Goal: Task Accomplishment & Management: Manage account settings

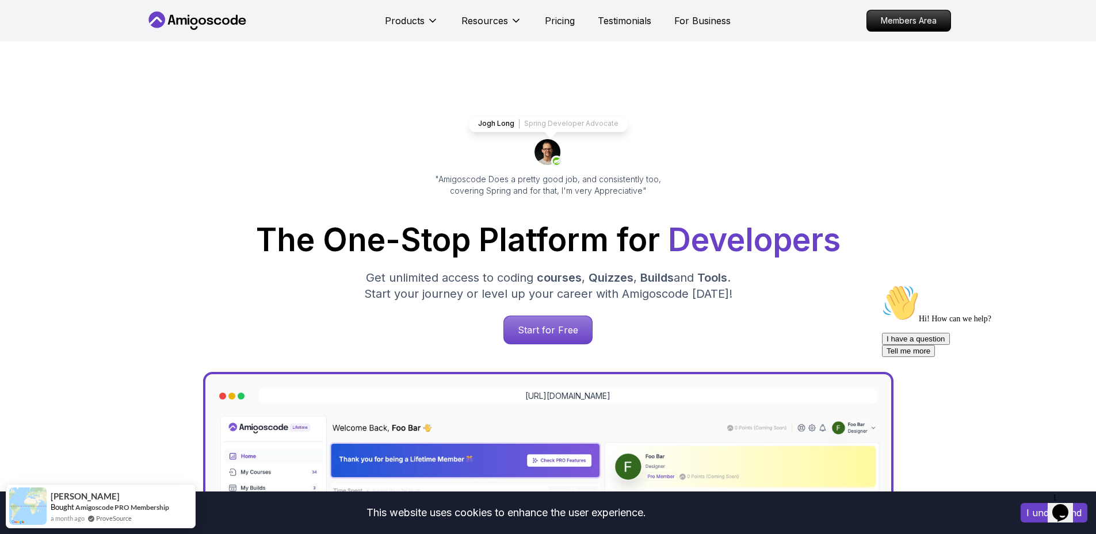
click at [882, 285] on icon "Chat attention grabber" at bounding box center [882, 285] width 0 height 0
click at [1029, 504] on icon "Close" at bounding box center [1029, 509] width 0 height 10
click at [1059, 508] on icon "$i18n('chat', 'chat_widget')" at bounding box center [1060, 512] width 16 height 17
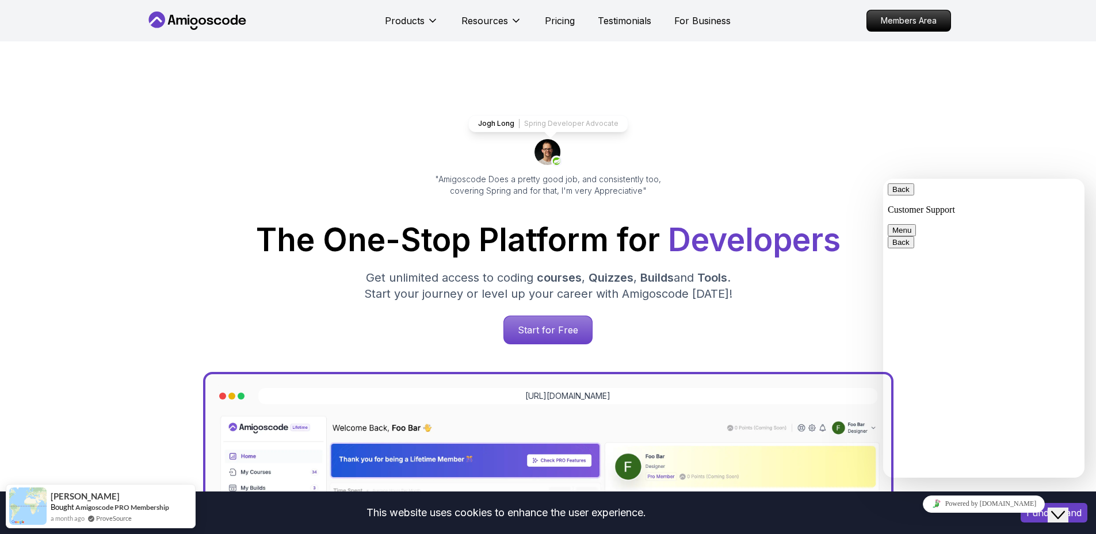
click at [899, 196] on button "Back" at bounding box center [900, 189] width 26 height 12
drag, startPoint x: 1036, startPoint y: 148, endPoint x: 129, endPoint y: 89, distance: 908.3
click at [1036, 148] on div "Jogh Long Spring Developer Advocate "Amigoscode Does a pretty good job, and con…" at bounding box center [548, 470] width 1096 height 858
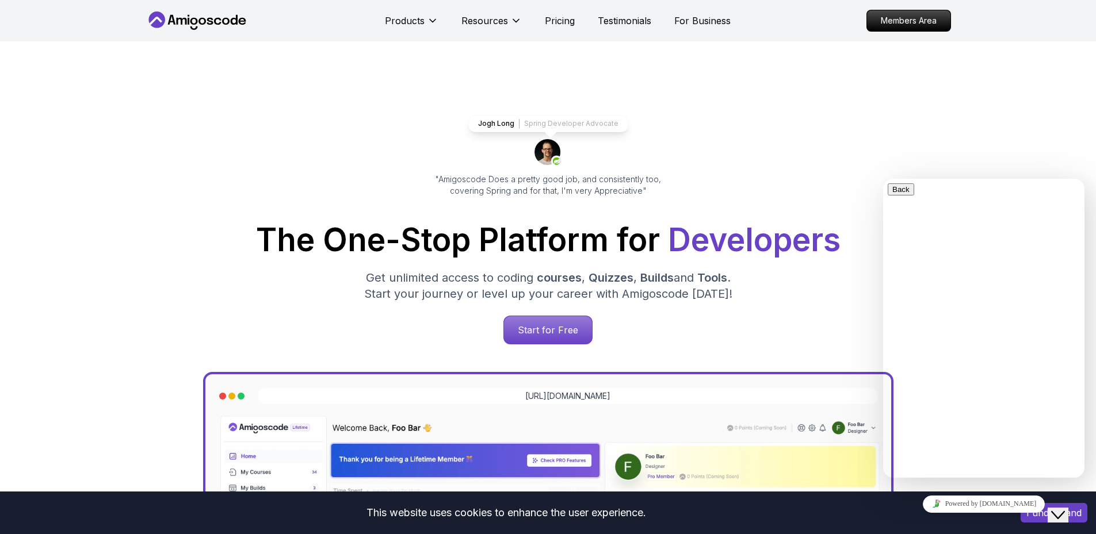
click at [1063, 511] on icon "$i18n('chat', 'chat_widget')" at bounding box center [1058, 515] width 14 height 8
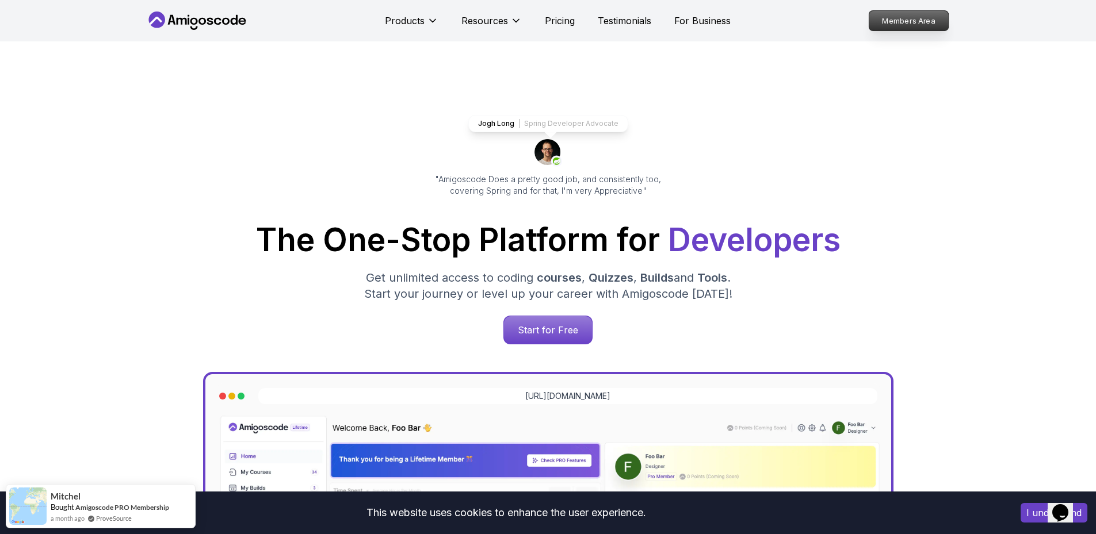
click at [884, 22] on p "Members Area" at bounding box center [907, 21] width 79 height 20
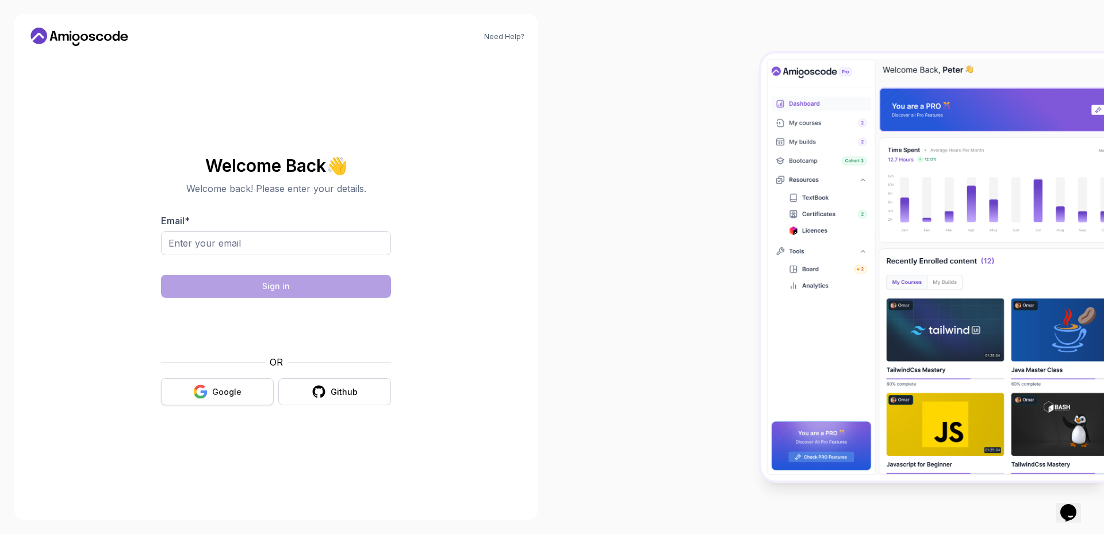
click at [215, 384] on button "Google" at bounding box center [217, 391] width 113 height 27
